Goal: Navigation & Orientation: Find specific page/section

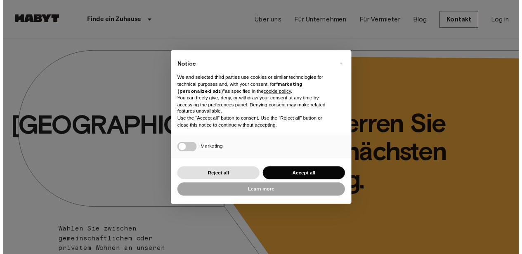
scroll to position [99, 0]
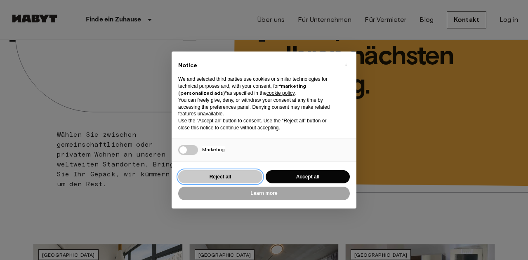
click at [210, 175] on button "Reject all" at bounding box center [220, 177] width 84 height 14
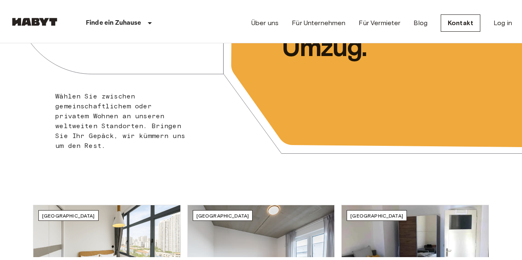
scroll to position [0, 0]
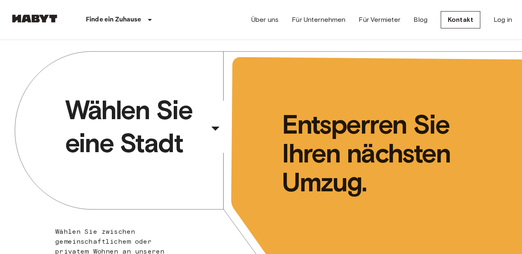
click at [199, 129] on div "​" at bounding box center [226, 135] width 85 height 17
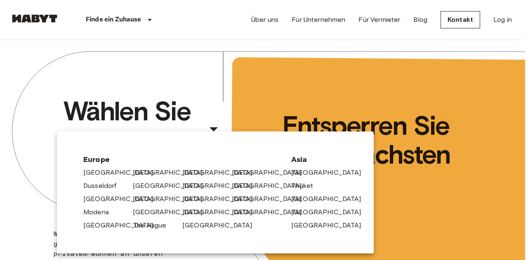
click at [141, 173] on link "[GEOGRAPHIC_DATA]" at bounding box center [172, 173] width 78 height 10
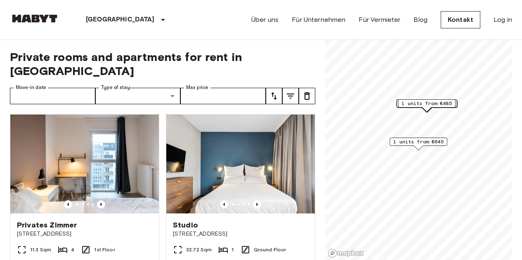
scroll to position [45, 0]
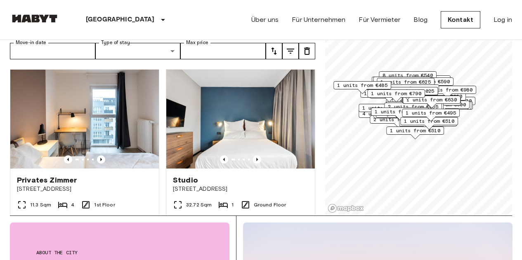
click at [99, 155] on icon "Previous image" at bounding box center [101, 159] width 8 height 8
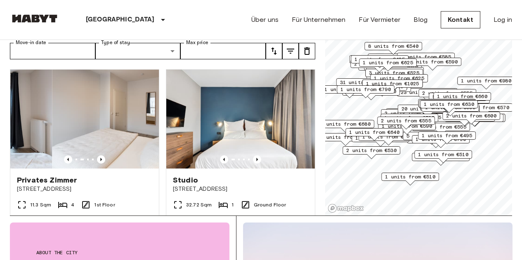
click at [99, 155] on icon "Previous image" at bounding box center [101, 159] width 8 height 8
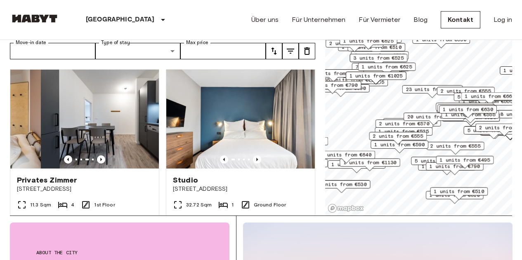
click at [99, 155] on icon "Previous image" at bounding box center [101, 159] width 8 height 8
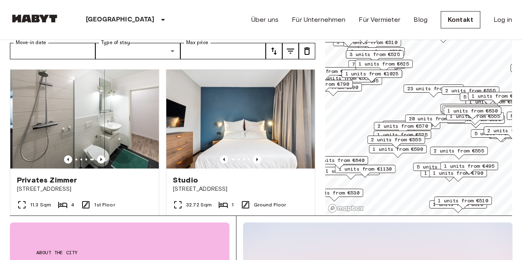
click at [253, 155] on icon "Previous image" at bounding box center [257, 159] width 8 height 8
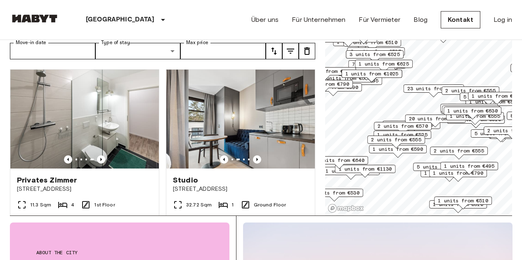
click at [253, 155] on icon "Previous image" at bounding box center [257, 159] width 8 height 8
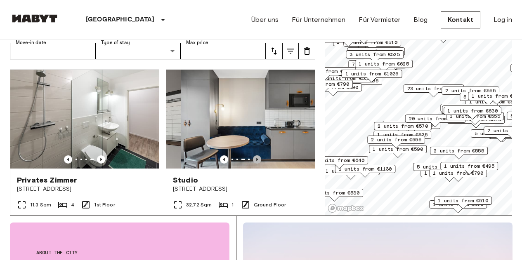
click at [253, 155] on icon "Previous image" at bounding box center [257, 159] width 8 height 8
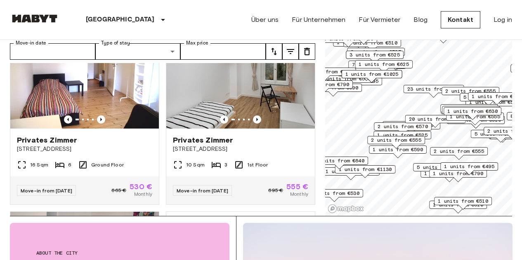
scroll to position [209, 0]
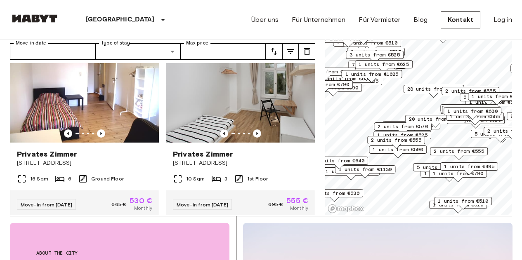
click at [190, 28] on div "[GEOGRAPHIC_DATA] [GEOGRAPHIC_DATA] [GEOGRAPHIC_DATA] [GEOGRAPHIC_DATA] [GEOGRA…" at bounding box center [261, 20] width 502 height 40
